Goal: Task Accomplishment & Management: Complete application form

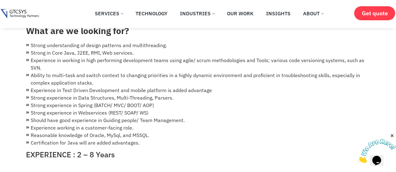
scroll to position [94, 0]
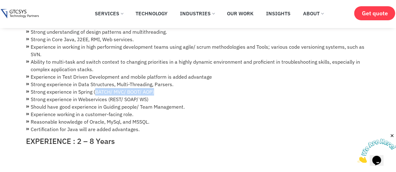
drag, startPoint x: 96, startPoint y: 83, endPoint x: 155, endPoint y: 83, distance: 59.1
click at [155, 88] on li "Strong experience in Spring (BATCH/ MVC/ BOOT/ AOP)" at bounding box center [198, 92] width 344 height 8
click at [63, 96] on li "Strong experience in Webservices (REST/ SOAP/ WS)" at bounding box center [198, 100] width 344 height 8
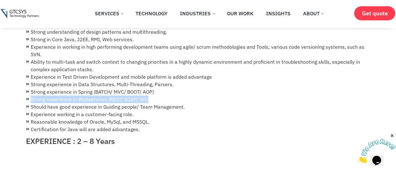
drag, startPoint x: 32, startPoint y: 91, endPoint x: 151, endPoint y: 89, distance: 119.8
click at [151, 96] on li "Strong experience in Webservices (REST/ SOAP/ WS)" at bounding box center [198, 100] width 344 height 8
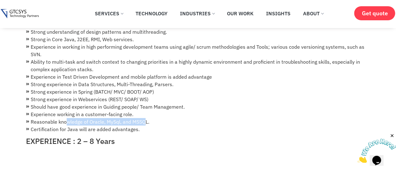
drag, startPoint x: 73, startPoint y: 113, endPoint x: 145, endPoint y: 112, distance: 72.0
click at [145, 118] on li "Reasonable knowledge of Oracle, MySql, and MSSQL." at bounding box center [198, 122] width 344 height 8
click at [46, 126] on li "Certification for Java will are added advantages." at bounding box center [198, 130] width 344 height 8
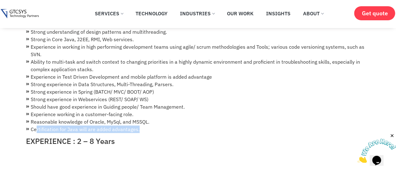
drag, startPoint x: 35, startPoint y: 121, endPoint x: 139, endPoint y: 121, distance: 103.9
click at [139, 126] on li "Certification for Java will are added advantages." at bounding box center [198, 130] width 344 height 8
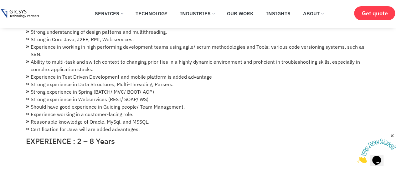
click at [52, 137] on h4 "EXPERIENCE : 2 – 8 Years" at bounding box center [198, 141] width 344 height 9
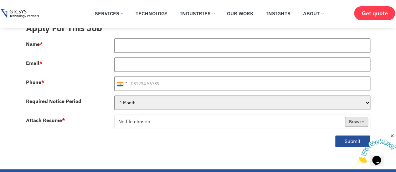
scroll to position [219, 0]
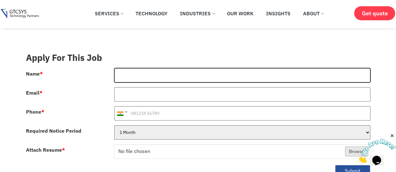
click at [137, 68] on input "Name *" at bounding box center [242, 75] width 256 height 14
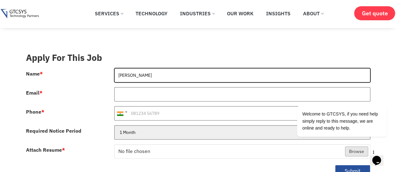
type input "[PERSON_NAME]"
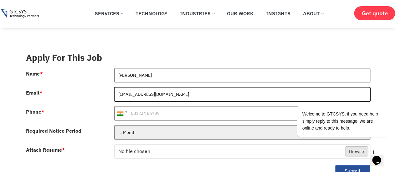
type input "[EMAIL_ADDRESS][DOMAIN_NAME]"
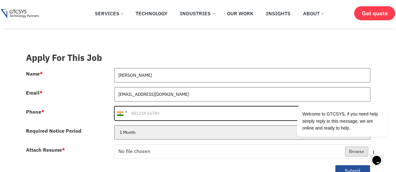
click at [139, 106] on input "Phone *" at bounding box center [242, 113] width 256 height 14
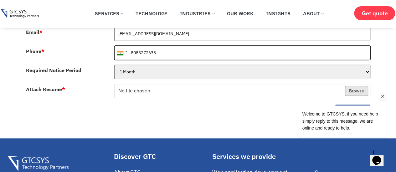
type input "8085272633"
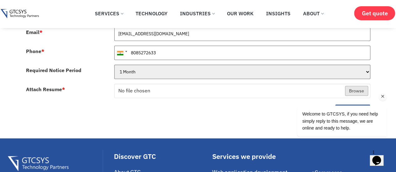
click at [354, 83] on div "Welcome to GTCSYS, if you need help simply reply to this message, we are online…" at bounding box center [333, 95] width 113 height 95
click at [291, 87] on div "Welcome to GTCSYS, if you need help simply reply to this message, we are online…" at bounding box center [333, 95] width 113 height 95
click at [282, 82] on div "Welcome to GTCSYS, if you need help simply reply to this message, we are online…" at bounding box center [333, 95] width 113 height 95
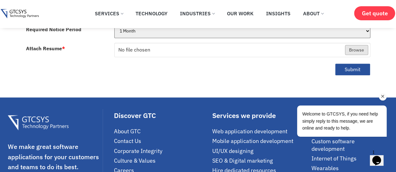
scroll to position [311, 0]
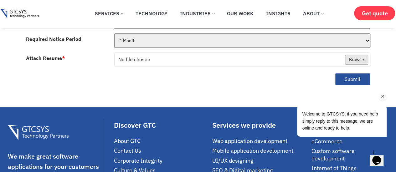
click at [359, 52] on div "Welcome to GTCSYS, if you need help simply reply to this message, we are online…" at bounding box center [333, 95] width 113 height 95
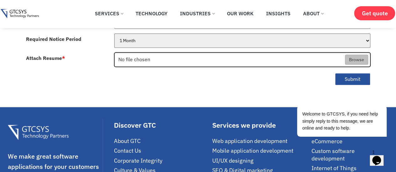
click at [135, 53] on input "Attach Resume *" at bounding box center [241, 60] width 255 height 14
type input "C:\fakepath\Akhilesh_Panwar_Java.pdf"
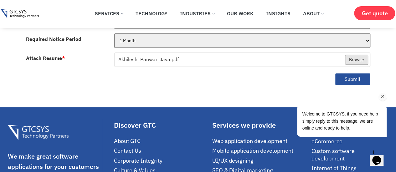
click at [346, 69] on div "Welcome to GTCSYS, if you need help simply reply to this message, we are online…" at bounding box center [333, 95] width 113 height 95
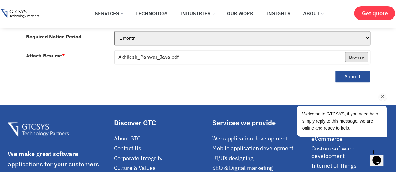
scroll to position [342, 0]
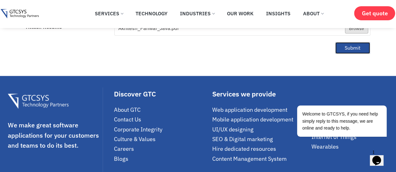
click at [356, 42] on button "Submit" at bounding box center [352, 48] width 35 height 12
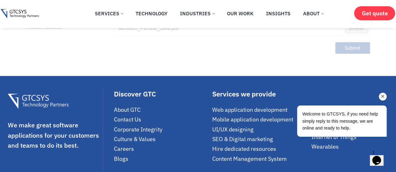
click at [379, 94] on div "Chat attention grabber" at bounding box center [383, 97] width 8 height 8
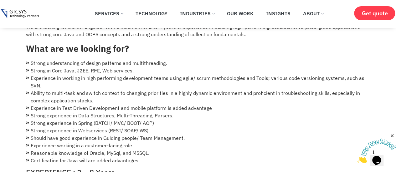
scroll to position [31, 0]
